Goal: Task Accomplishment & Management: Use online tool/utility

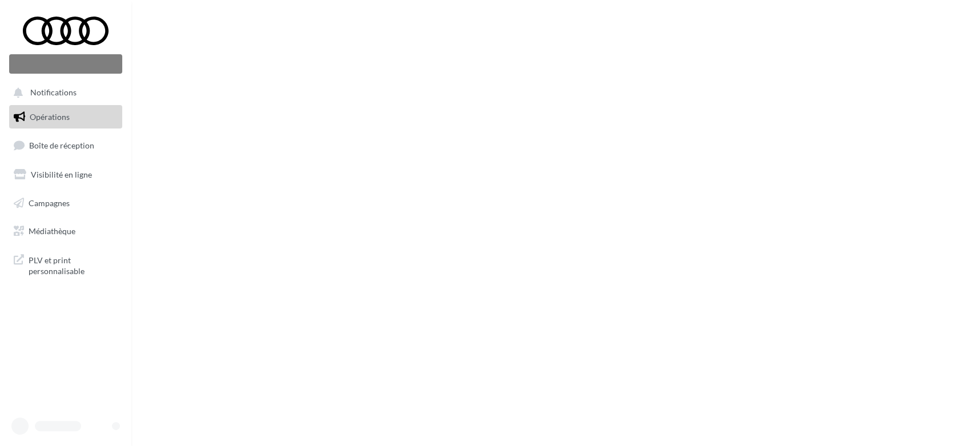
click at [50, 117] on span "Opérations" at bounding box center [50, 117] width 40 height 10
click at [54, 146] on span "Boîte de réception" at bounding box center [61, 146] width 65 height 10
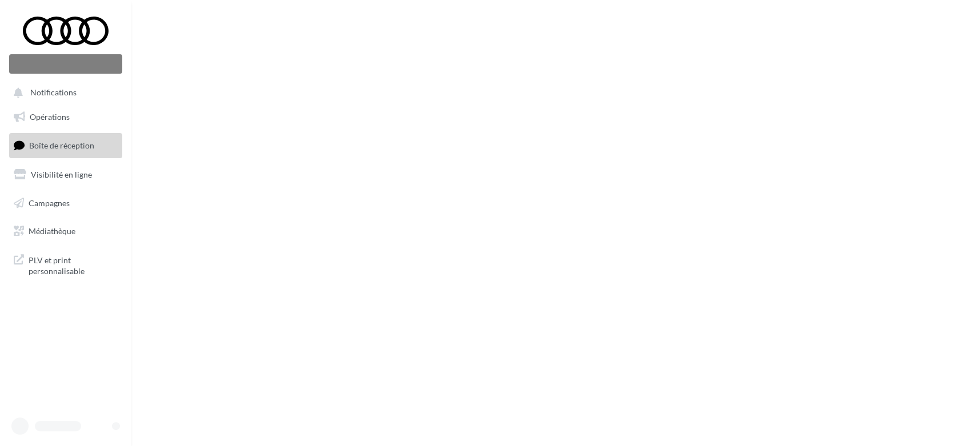
click at [47, 143] on span "Boîte de réception" at bounding box center [61, 146] width 65 height 10
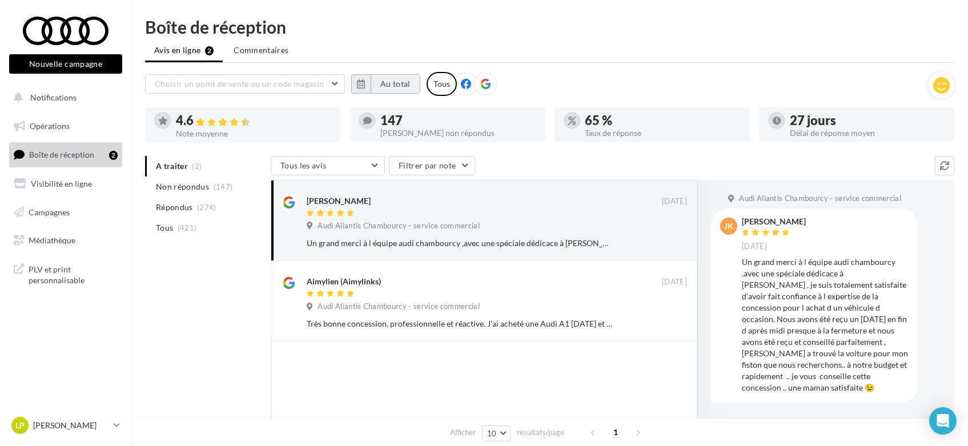
click at [406, 86] on button "Au total" at bounding box center [396, 83] width 50 height 19
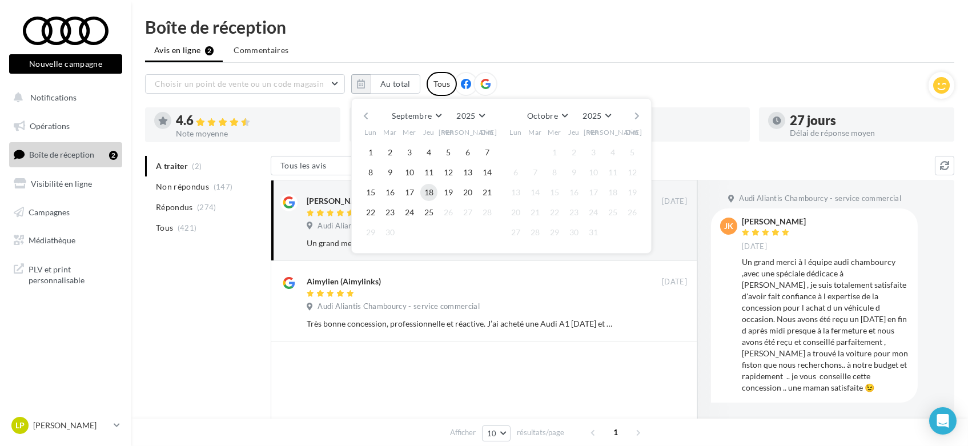
click at [427, 191] on button "18" at bounding box center [428, 192] width 17 height 17
click at [426, 210] on button "25" at bounding box center [428, 212] width 17 height 17
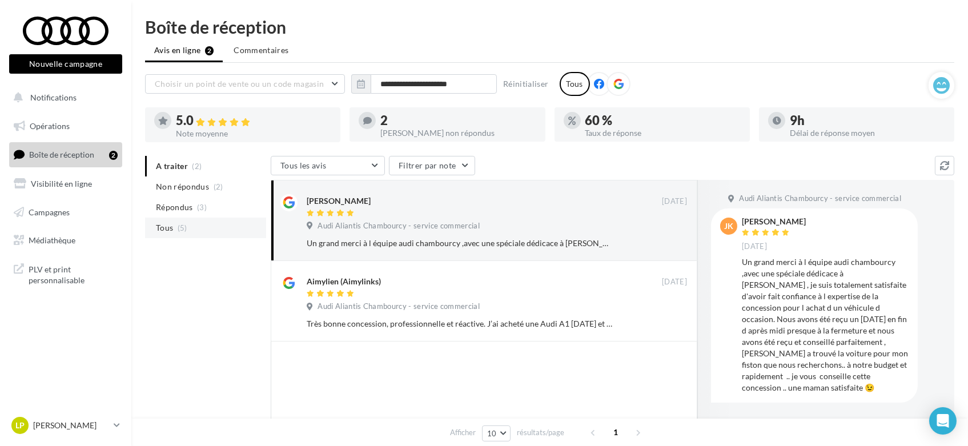
click at [161, 225] on span "Tous" at bounding box center [164, 227] width 17 height 11
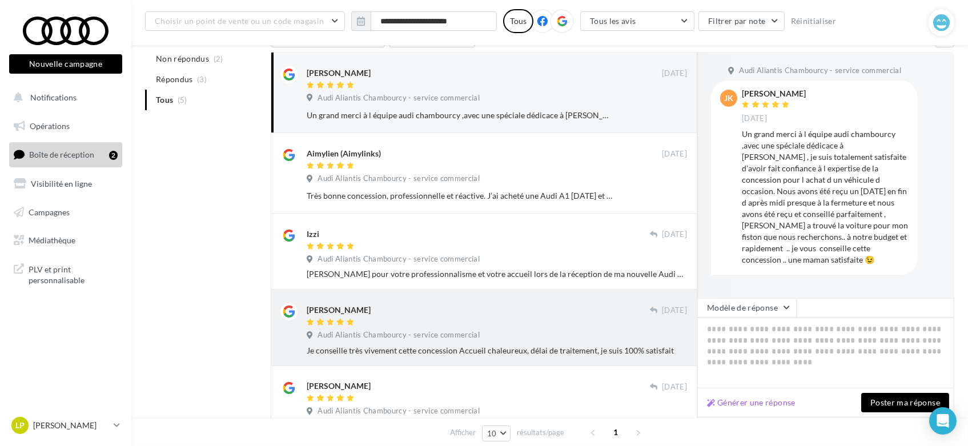
scroll to position [213, 0]
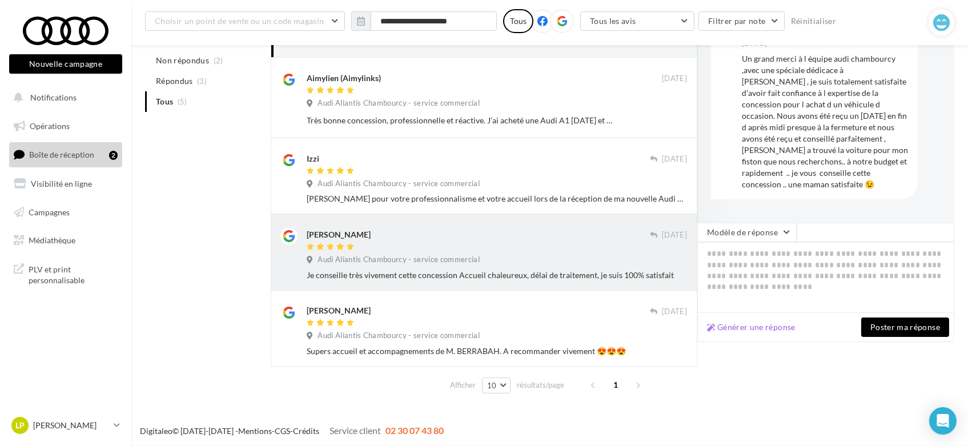
click at [448, 255] on span "Audi Aliantis Chambourcy - service commercial" at bounding box center [399, 260] width 162 height 10
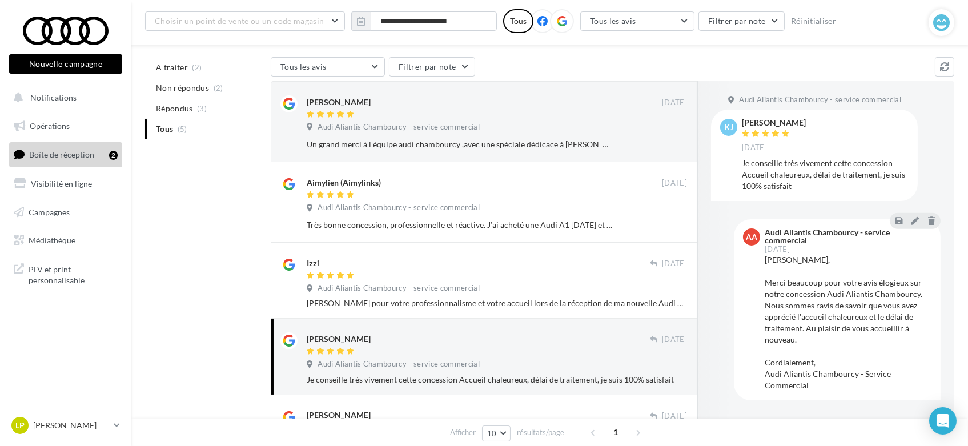
scroll to position [86, 0]
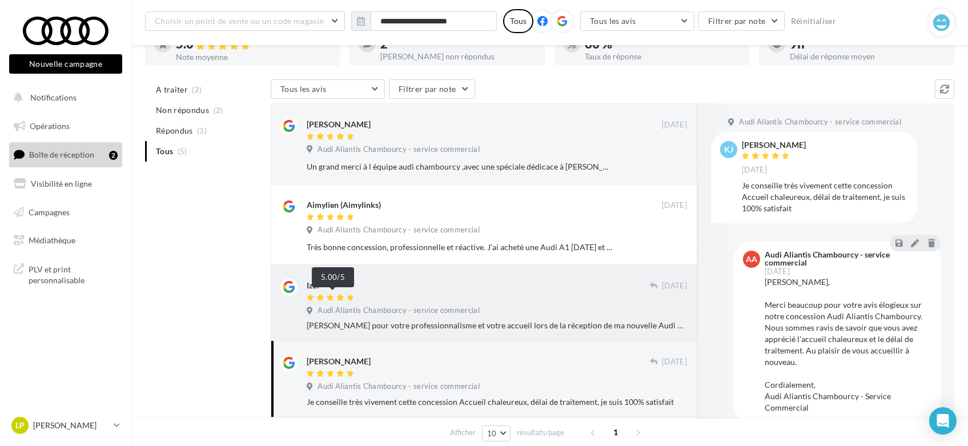
click at [335, 296] on div at bounding box center [332, 298] width 50 height 8
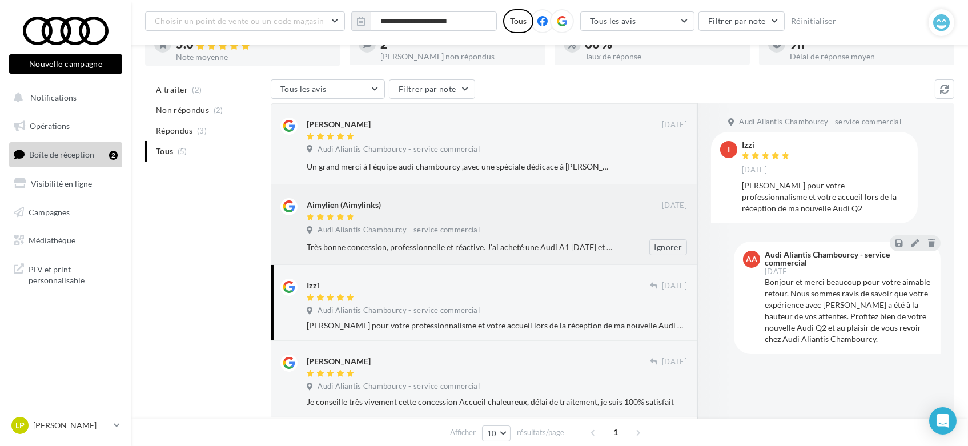
click at [333, 207] on div "Aimylien (Aimylinks)" at bounding box center [344, 204] width 74 height 11
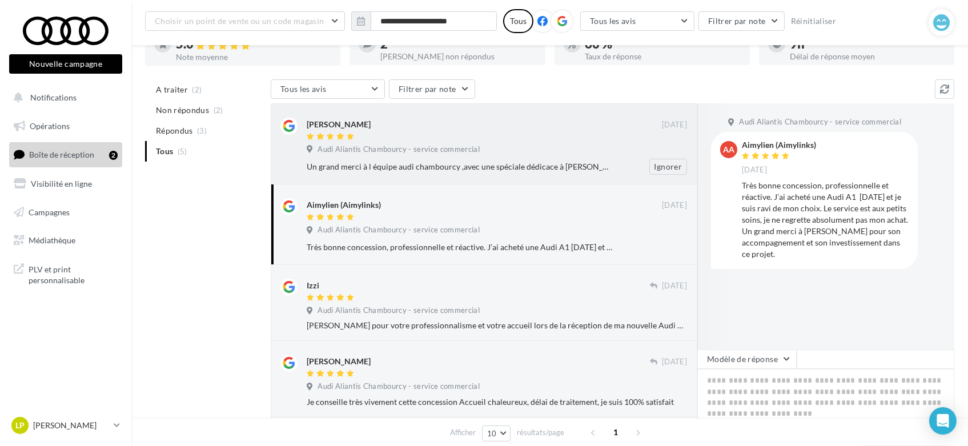
click at [323, 127] on div "joelle kaufmann" at bounding box center [339, 124] width 64 height 11
